Goal: Information Seeking & Learning: Learn about a topic

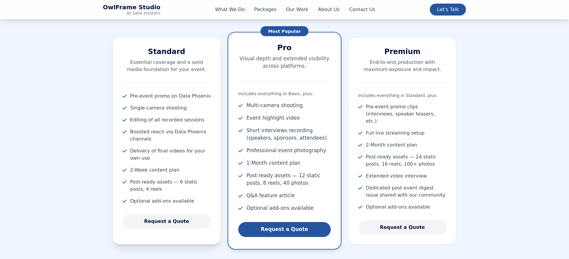
scroll to position [654, 0]
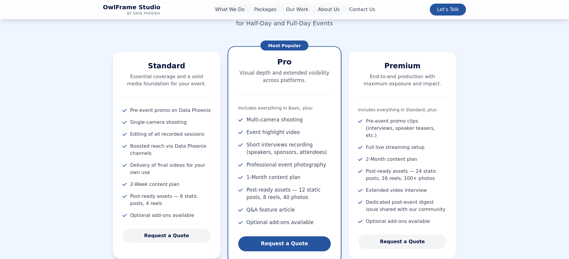
click at [166, 62] on h3 "Standard" at bounding box center [166, 66] width 89 height 10
copy h3 "Standard"
click at [222, 47] on div "Ready-to-Go Packages for Half-Day and Full-Day Events Standard Essential covera…" at bounding box center [284, 249] width 382 height 495
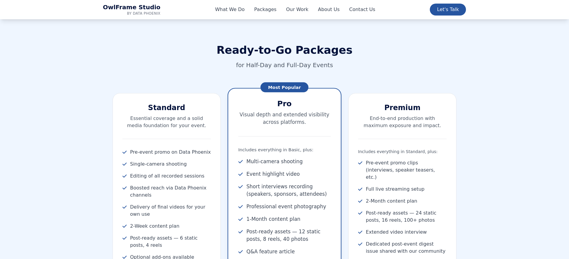
scroll to position [614, 0]
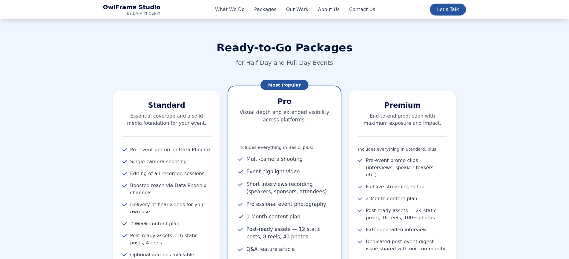
click at [308, 45] on h2 "Ready-to-Go Packages" at bounding box center [284, 48] width 363 height 12
copy h2 "Packages"
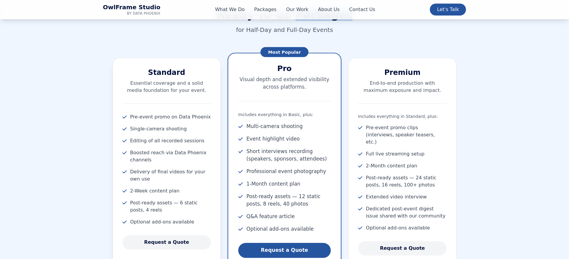
scroll to position [648, 0]
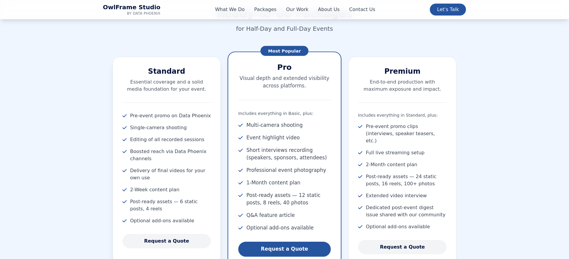
click at [164, 188] on span "2-Week content plan" at bounding box center [154, 189] width 49 height 7
copy ul "2-Week content plan"
click at [170, 201] on span "Post-ready assets — 6 static posts, 4 reels" at bounding box center [170, 205] width 81 height 14
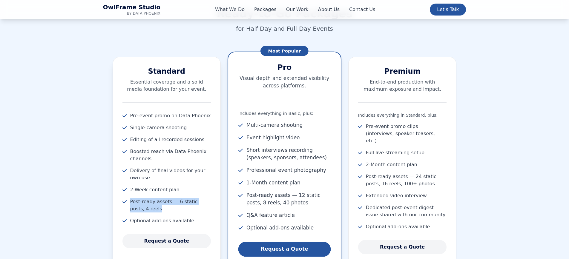
drag, startPoint x: 130, startPoint y: 202, endPoint x: 154, endPoint y: 210, distance: 24.7
click at [154, 210] on span "Post-ready assets — 6 static posts, 4 reels" at bounding box center [170, 205] width 81 height 14
copy span "Post-ready assets — 6 static posts, 4 reels"
click at [258, 171] on span "Professional event photography" at bounding box center [286, 170] width 80 height 7
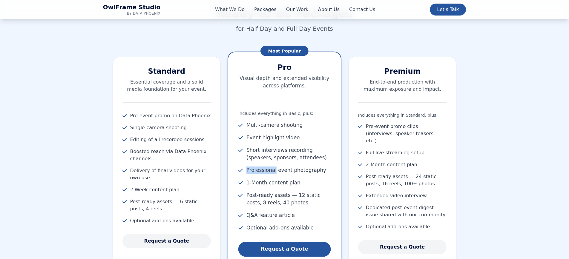
copy span "Professional"
click at [168, 71] on h3 "Standard" at bounding box center [166, 72] width 89 height 10
copy h3 "Standard"
